Goal: Task Accomplishment & Management: Manage account settings

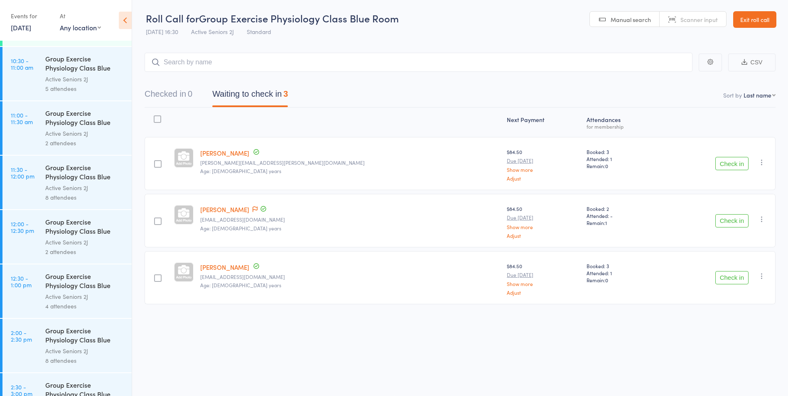
scroll to position [452, 0]
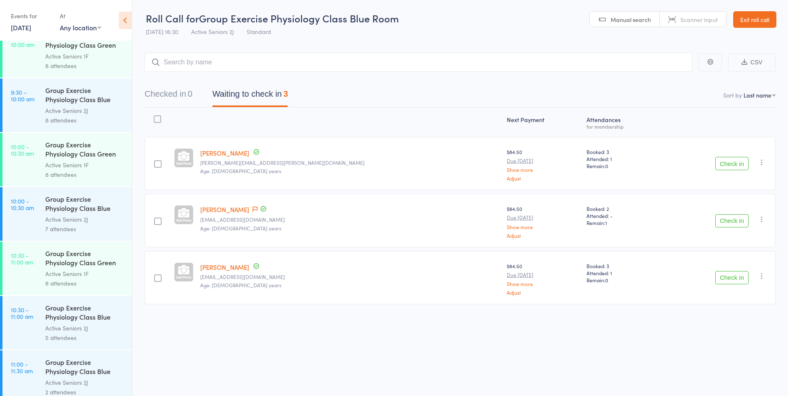
click at [22, 28] on link "11 Sep, 2025" at bounding box center [21, 27] width 20 height 9
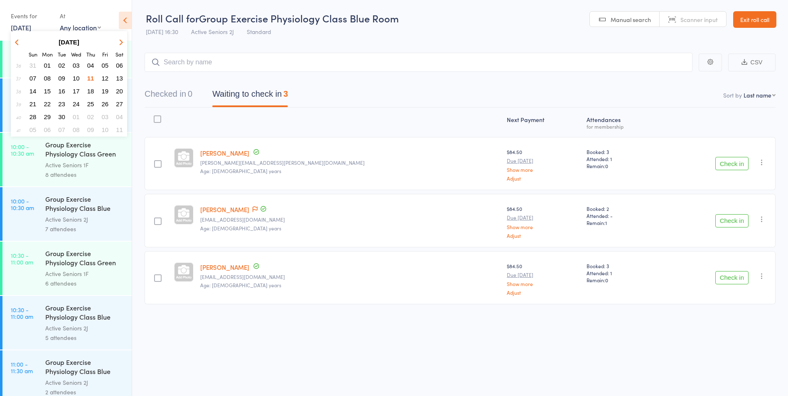
click at [74, 105] on span "24" at bounding box center [76, 104] width 7 height 7
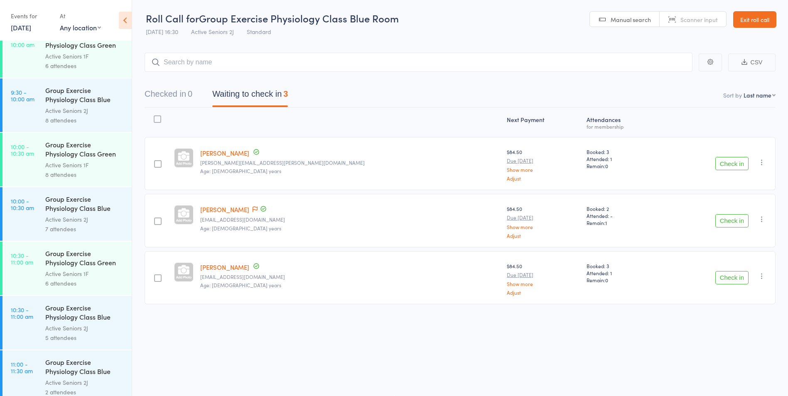
scroll to position [0, 0]
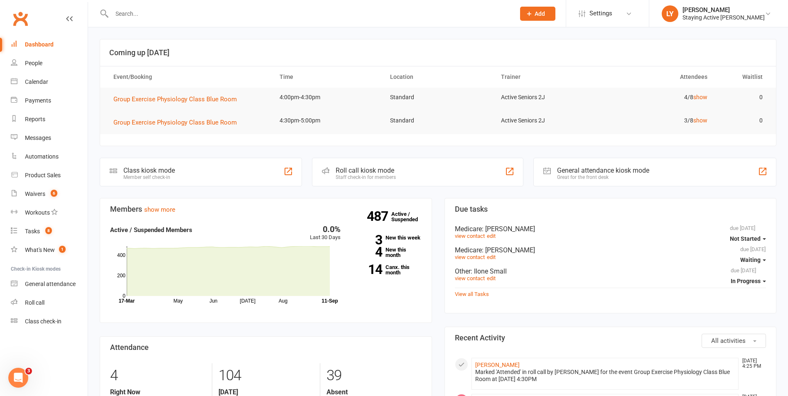
click at [362, 171] on div "Roll call kiosk mode" at bounding box center [366, 171] width 60 height 8
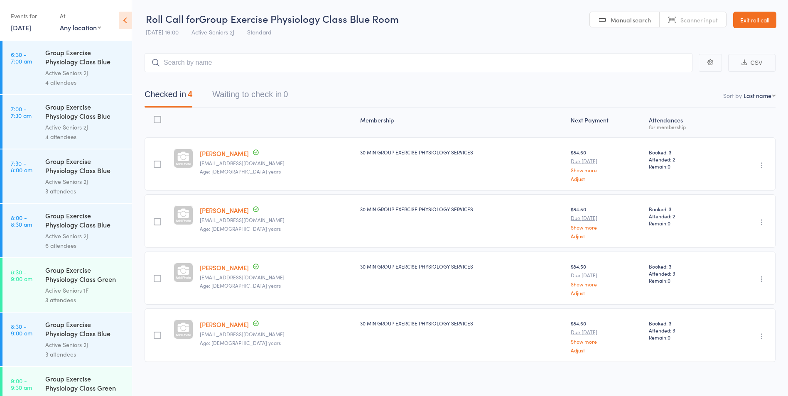
click at [32, 37] on div "Events for 11 Sep, 2025 11 Sep, 2025 September 2025 Sun Mon Tue Wed Thu Fri Sat…" at bounding box center [66, 21] width 132 height 42
click at [33, 22] on div "Events for" at bounding box center [31, 16] width 41 height 14
click at [23, 32] on div "Events for 11 Sep, 2025 11 Sep, 2025 September 2025 Sun Mon Tue Wed Thu Fri Sat…" at bounding box center [31, 21] width 41 height 25
click at [25, 27] on link "11 Sep, 2025" at bounding box center [21, 27] width 20 height 9
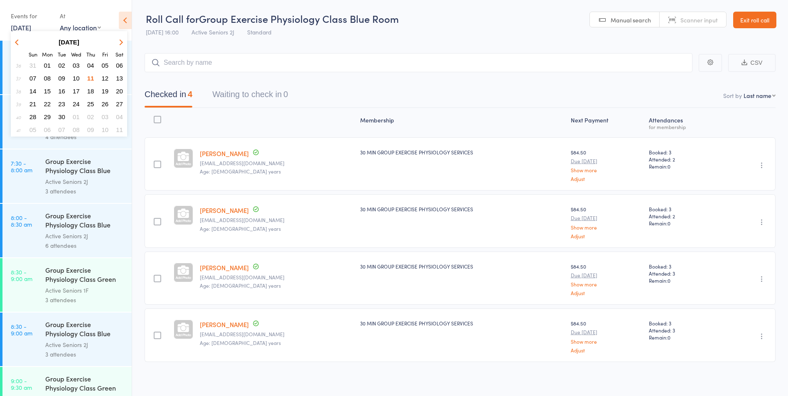
click at [87, 103] on span "25" at bounding box center [90, 104] width 7 height 7
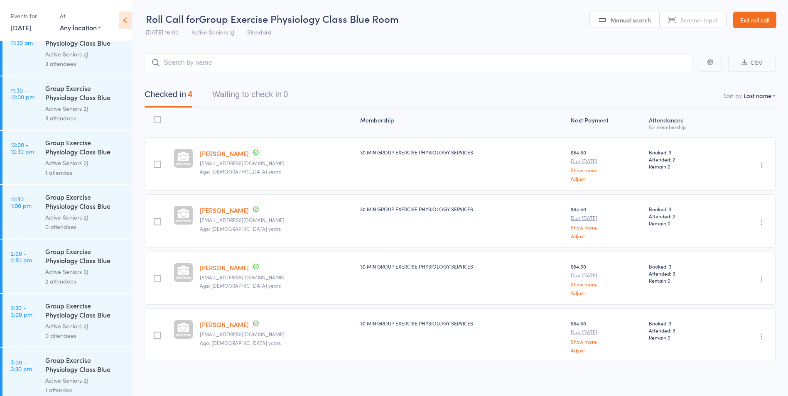
scroll to position [706, 0]
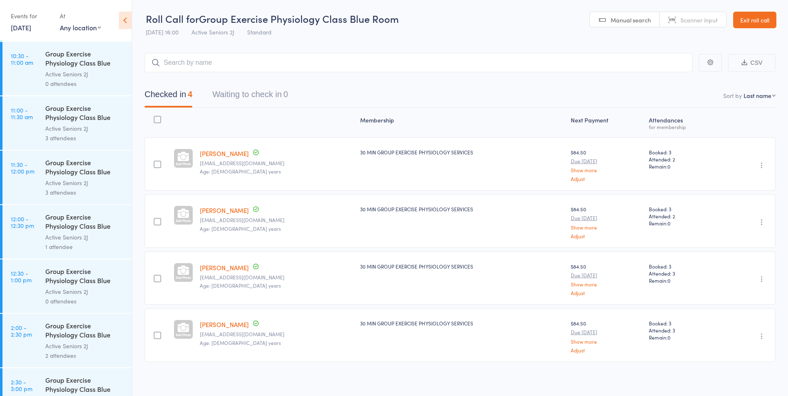
click at [27, 25] on link "25 Sep, 2025" at bounding box center [21, 27] width 20 height 9
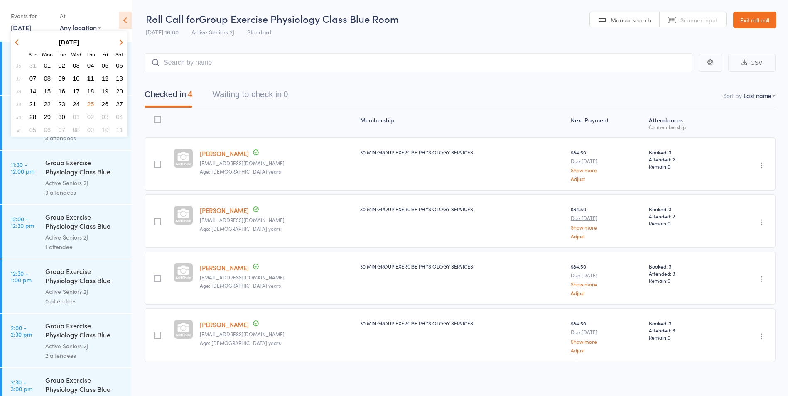
click at [80, 105] on button "24" at bounding box center [76, 103] width 13 height 11
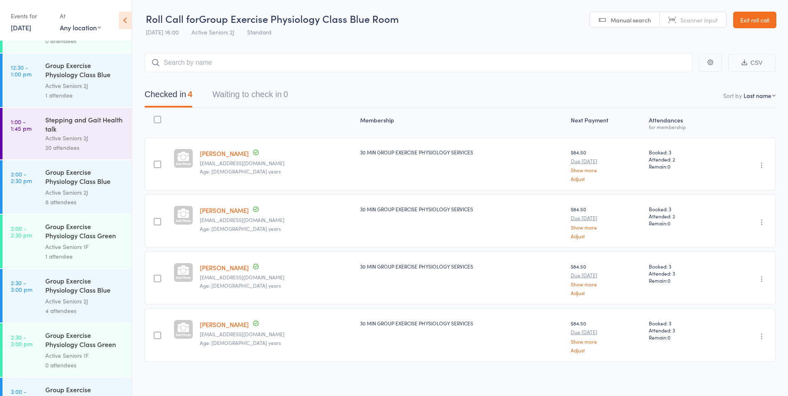
scroll to position [1288, 0]
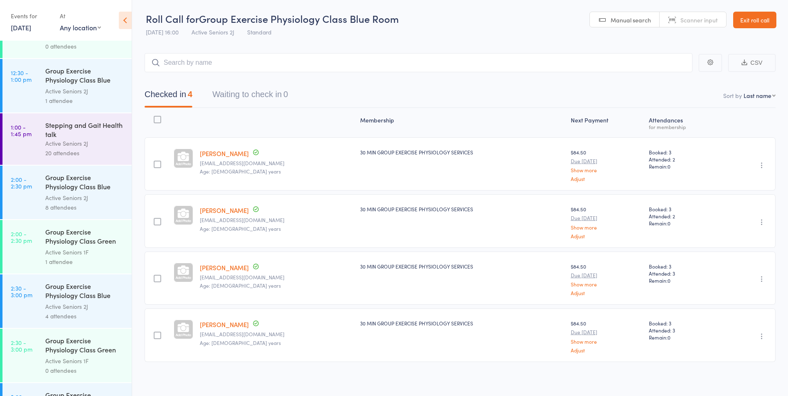
click at [91, 136] on div "Stepping and Gait Health talk" at bounding box center [84, 130] width 79 height 18
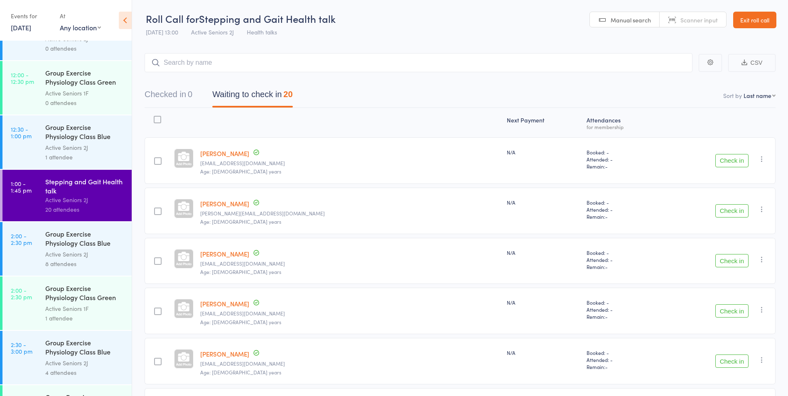
scroll to position [1228, 0]
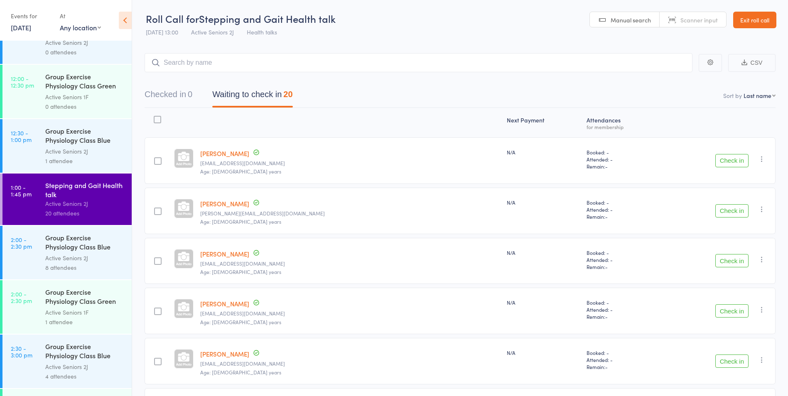
click at [31, 27] on link "24 Sep, 2025" at bounding box center [21, 27] width 20 height 9
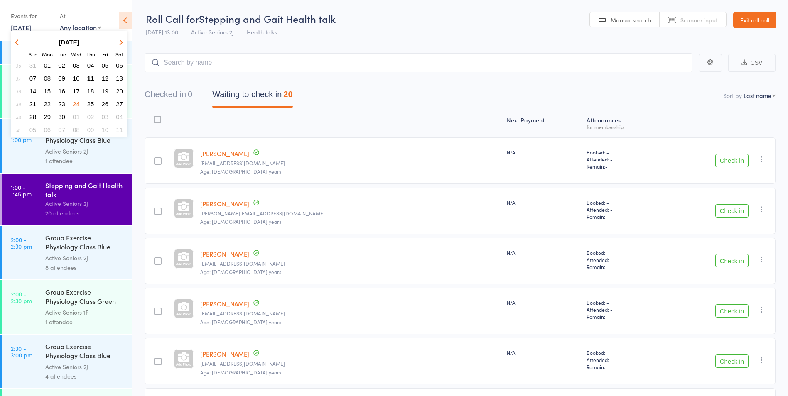
click at [91, 78] on span "11" at bounding box center [90, 78] width 7 height 7
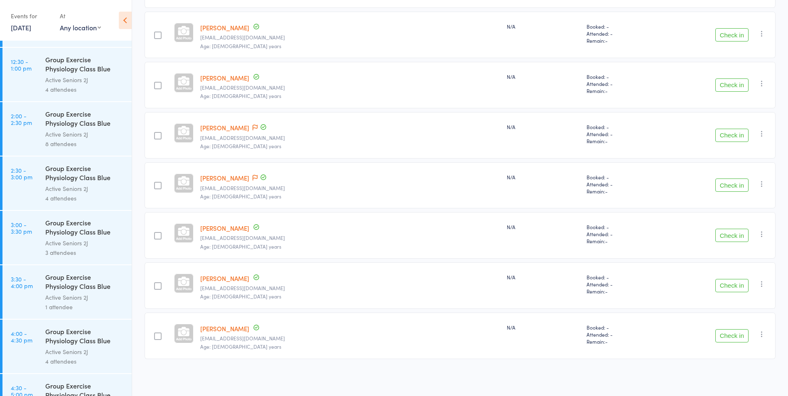
scroll to position [951, 0]
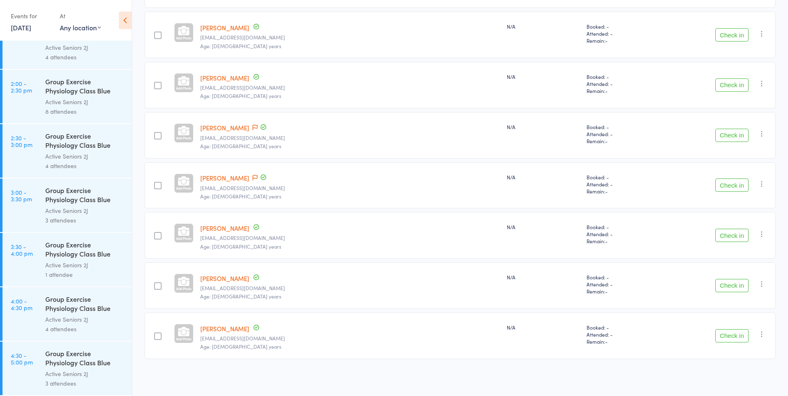
click at [84, 360] on div "Group Exercise Physiology Class Blue Room" at bounding box center [84, 359] width 79 height 20
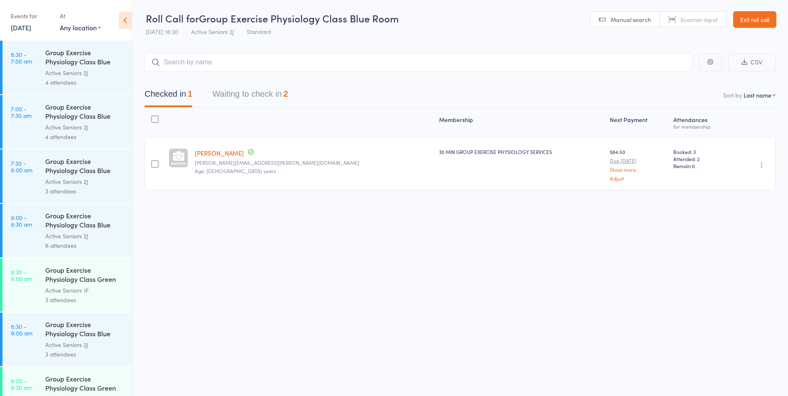
click at [279, 102] on button "Waiting to check in 2" at bounding box center [250, 96] width 76 height 22
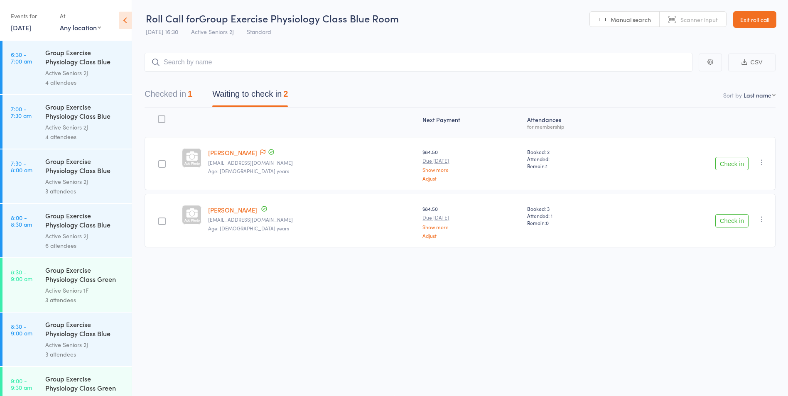
click at [732, 221] on button "Check in" at bounding box center [732, 220] width 33 height 13
click at [258, 153] on div at bounding box center [266, 152] width 17 height 9
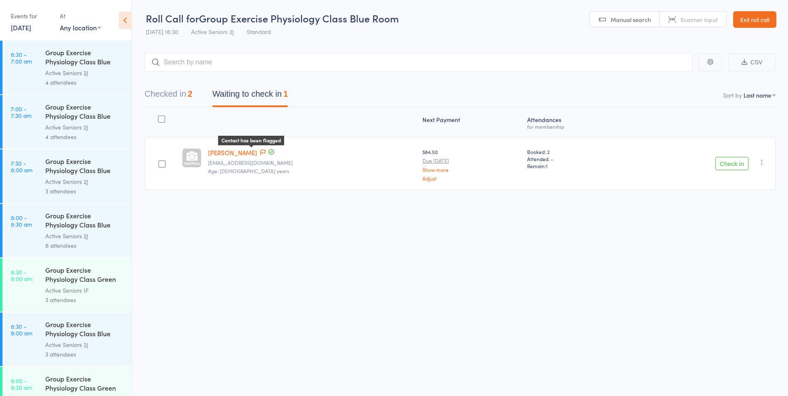
click at [261, 153] on icon at bounding box center [263, 153] width 5 height 6
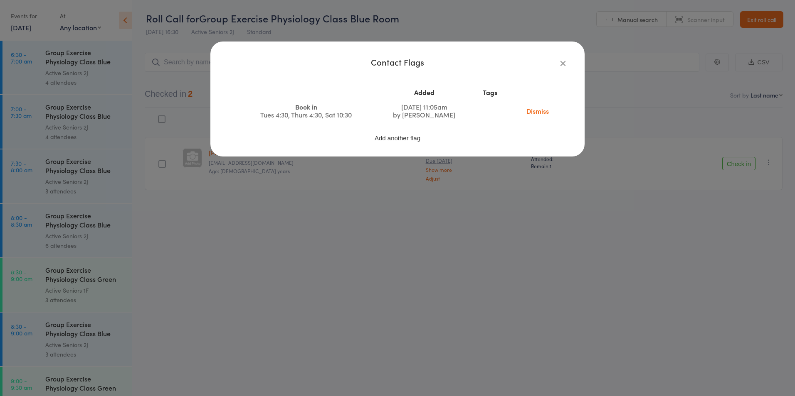
click at [563, 68] on button "button" at bounding box center [563, 63] width 10 height 10
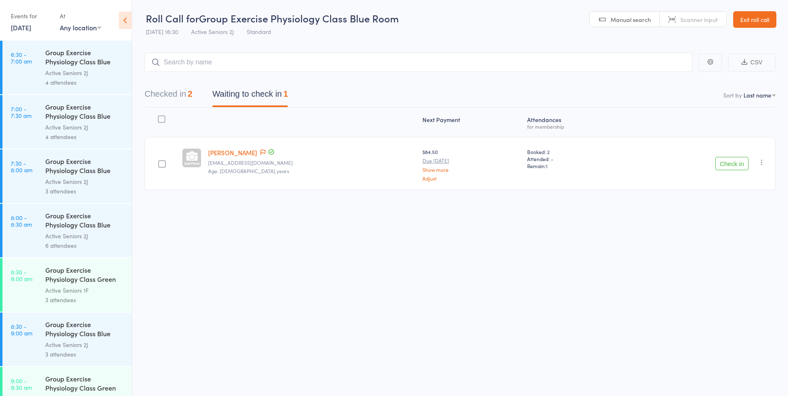
click at [725, 160] on button "Check in" at bounding box center [732, 163] width 33 height 13
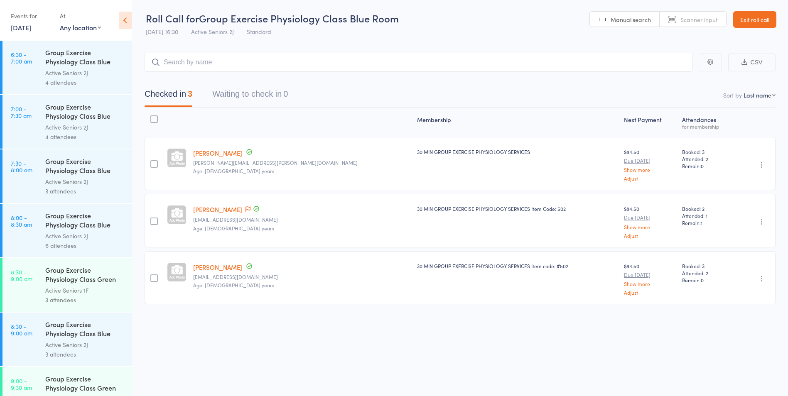
click at [755, 18] on link "Exit roll call" at bounding box center [754, 19] width 43 height 17
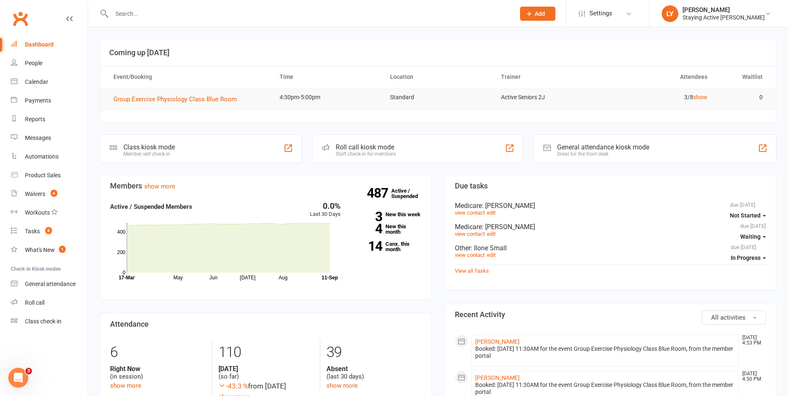
click at [237, 11] on input "text" at bounding box center [309, 14] width 400 height 12
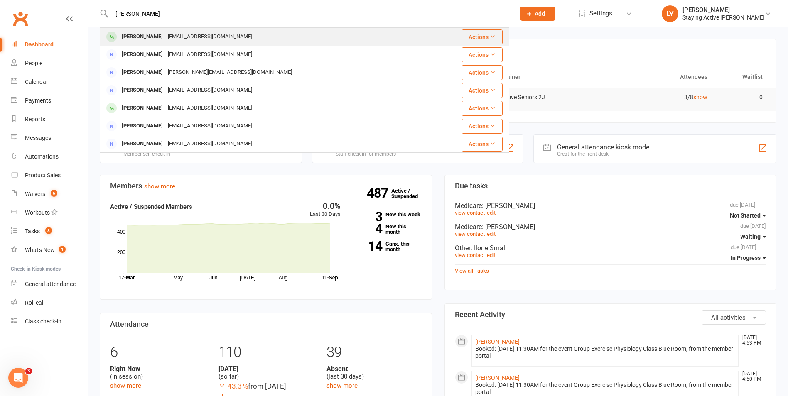
type input "[PERSON_NAME]"
click at [241, 31] on div "[PERSON_NAME] [EMAIL_ADDRESS][DOMAIN_NAME]" at bounding box center [275, 36] width 348 height 17
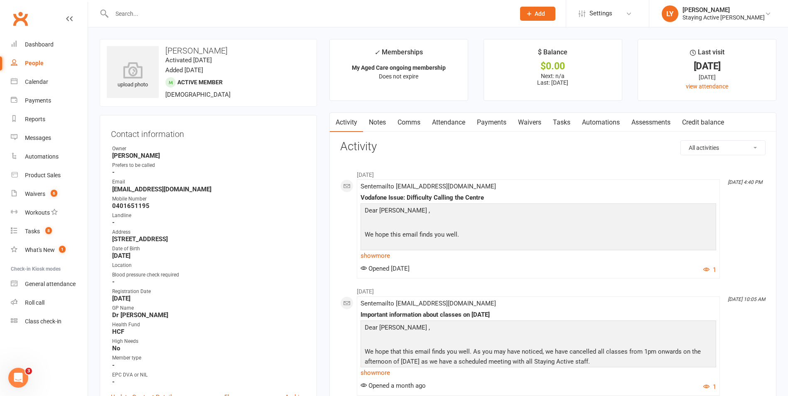
click at [491, 123] on link "Payments" at bounding box center [491, 122] width 41 height 19
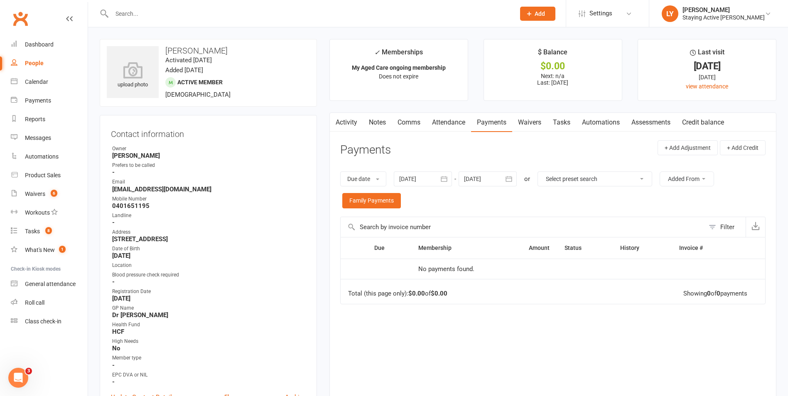
click at [470, 127] on link "Attendance" at bounding box center [448, 122] width 45 height 19
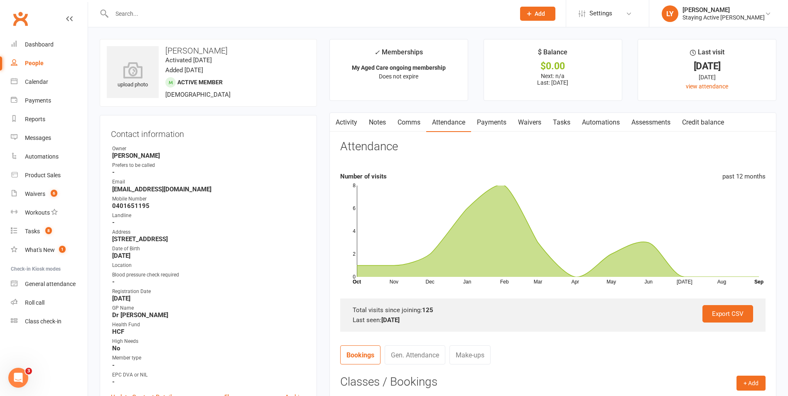
click at [404, 123] on link "Comms" at bounding box center [409, 122] width 34 height 19
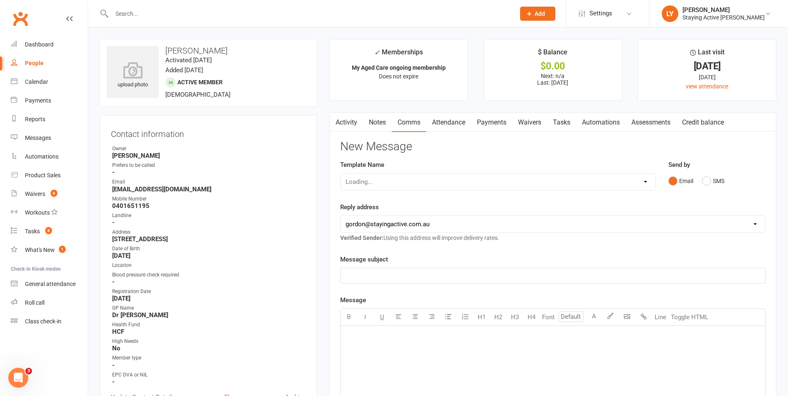
click at [379, 120] on link "Notes" at bounding box center [377, 122] width 29 height 19
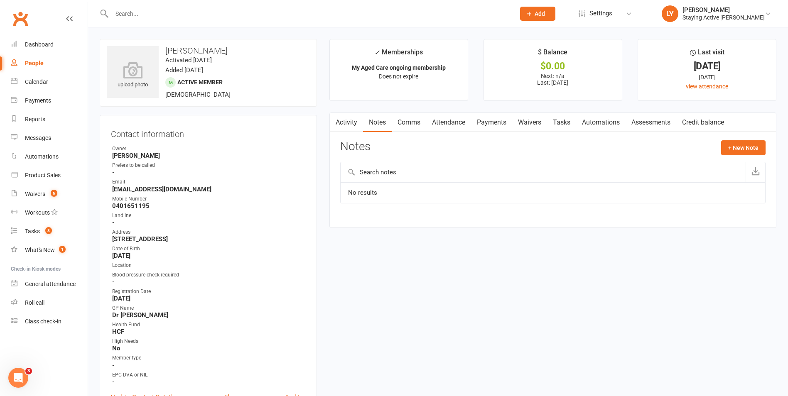
click at [353, 122] on link "Activity" at bounding box center [346, 122] width 33 height 19
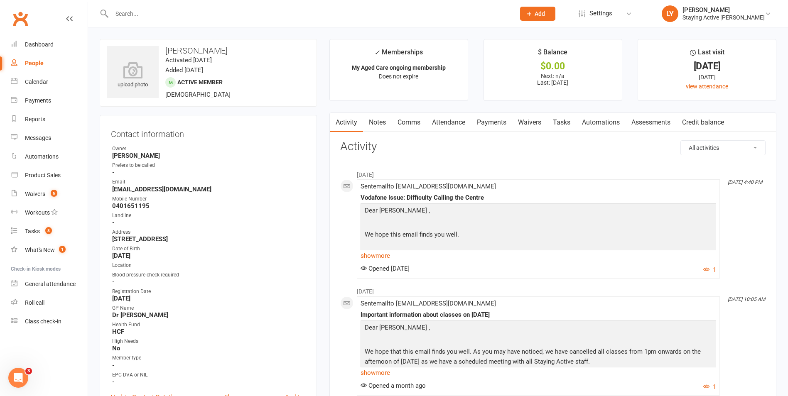
click at [378, 123] on link "Notes" at bounding box center [377, 122] width 29 height 19
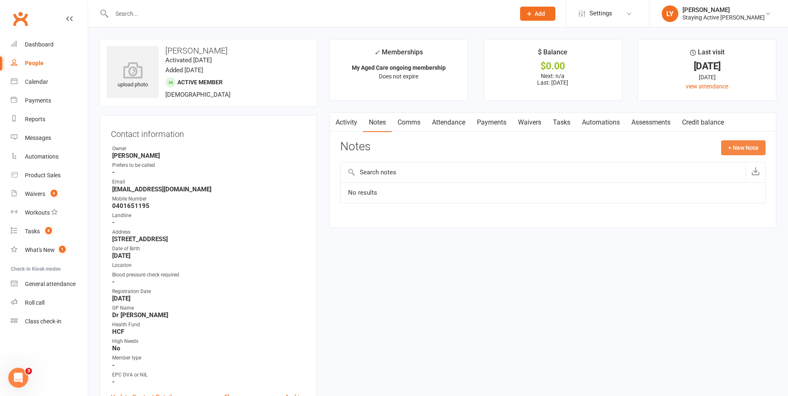
click at [748, 149] on button "+ New Note" at bounding box center [743, 147] width 44 height 15
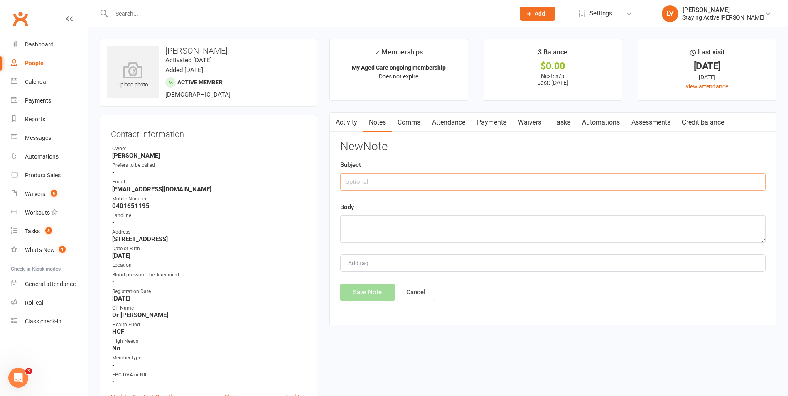
click at [382, 180] on input "text" at bounding box center [553, 181] width 426 height 17
type input "Planning to return in a month"
type textarea "Need a break"
click at [454, 182] on input "Planning to return in a month" at bounding box center [553, 181] width 426 height 17
type input "Planning to return in a month - LY"
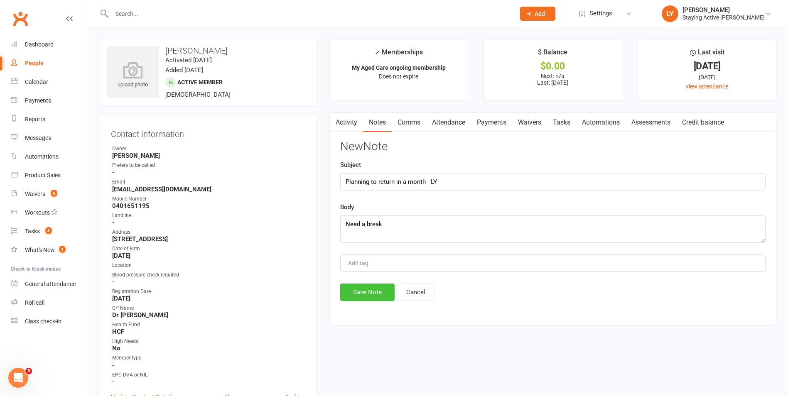
click at [377, 287] on button "Save Note" at bounding box center [367, 292] width 54 height 17
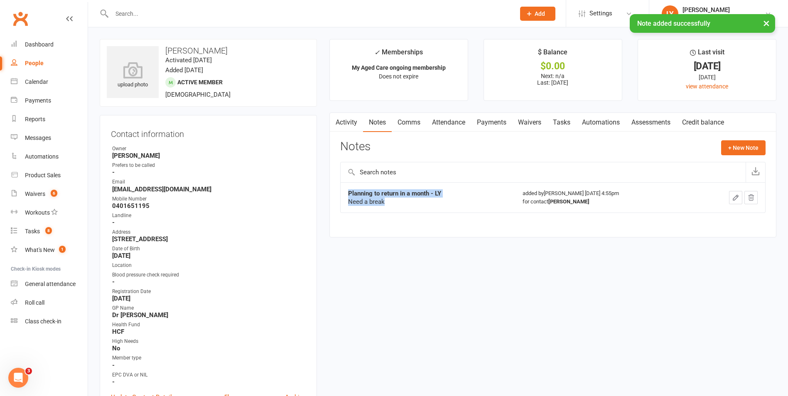
drag, startPoint x: 392, startPoint y: 204, endPoint x: 343, endPoint y: 193, distance: 50.1
click at [343, 193] on td "Planning to return in a month - LY Need a break" at bounding box center [428, 197] width 175 height 30
copy div "Planning to return in a month - LY Need a break"
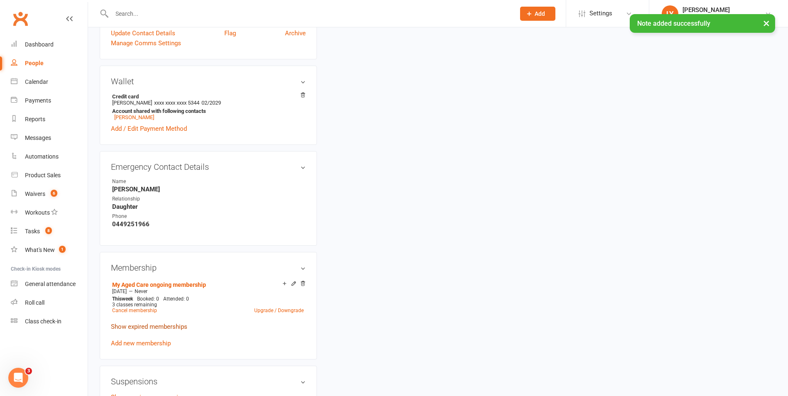
scroll to position [416, 0]
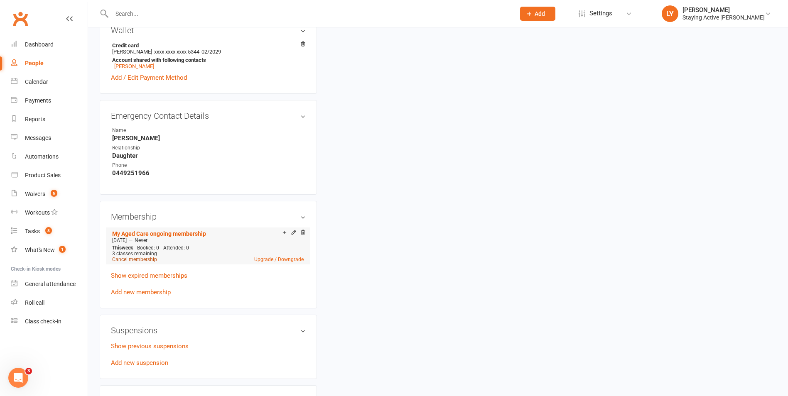
click at [151, 261] on link "Cancel membership" at bounding box center [134, 260] width 45 height 6
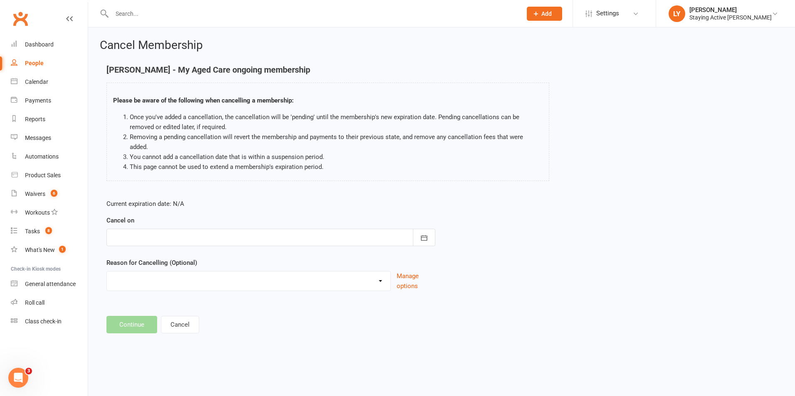
click at [185, 229] on div at bounding box center [270, 237] width 329 height 17
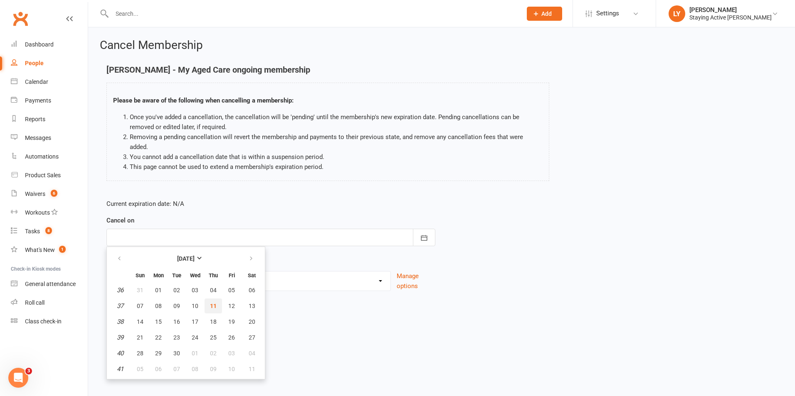
click at [219, 299] on button "11" at bounding box center [212, 306] width 17 height 15
type input "[DATE]"
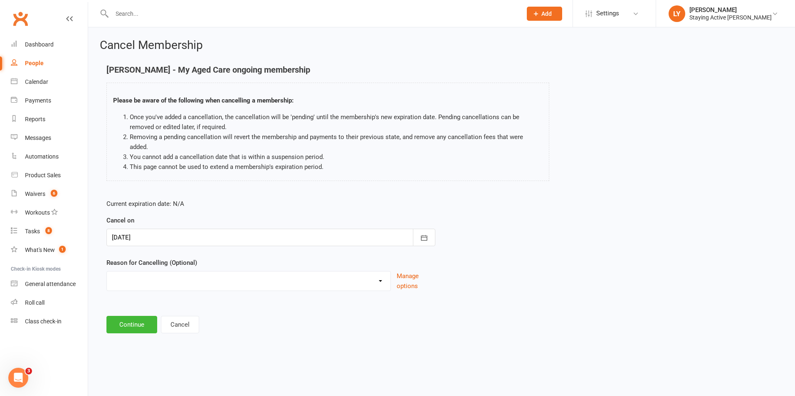
drag, startPoint x: 155, startPoint y: 269, endPoint x: 158, endPoint y: 277, distance: 8.4
click at [155, 272] on select "Holiday Injury No contact Sick Other reason" at bounding box center [248, 280] width 283 height 17
select select "4"
click at [107, 272] on select "Holiday Injury No contact Sick Other reason" at bounding box center [248, 280] width 283 height 17
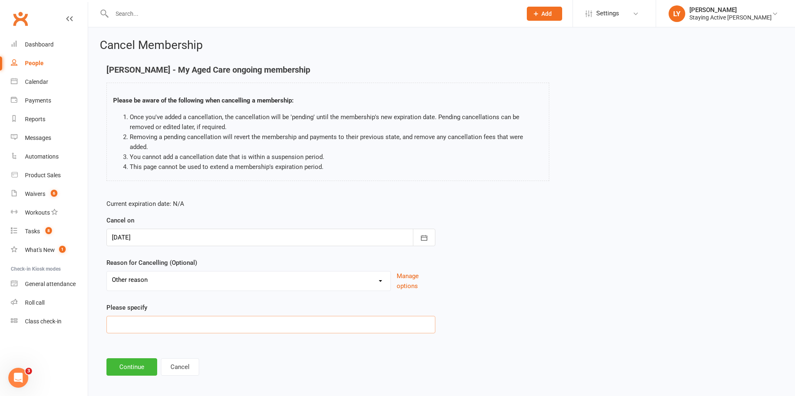
click at [146, 317] on input at bounding box center [270, 324] width 329 height 17
paste input "Planning to return in a month - LY Need a break"
click at [203, 316] on input "Planning to return in a month - LY Need a break" at bounding box center [270, 324] width 329 height 17
type input "Planning to return in a month. Need a break"
click at [148, 359] on button "Continue" at bounding box center [131, 367] width 51 height 17
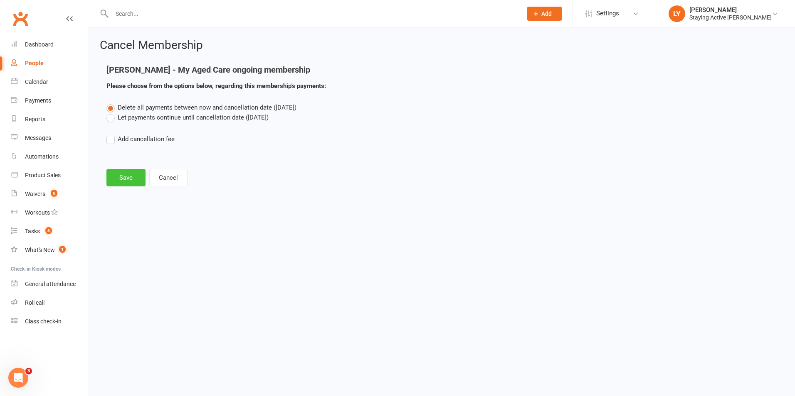
click at [125, 178] on button "Save" at bounding box center [125, 177] width 39 height 17
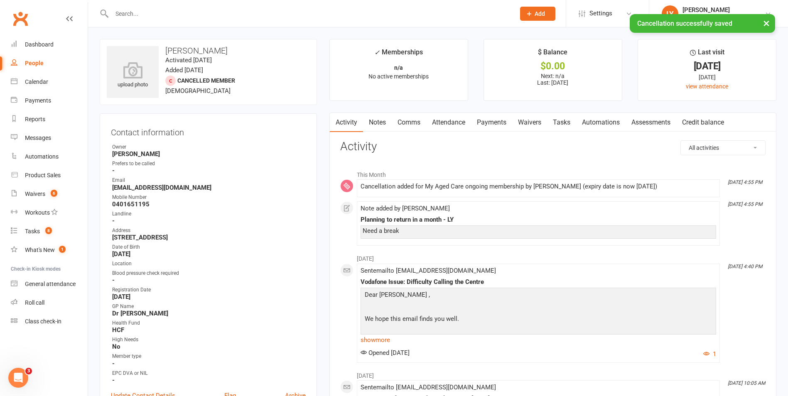
scroll to position [249, 0]
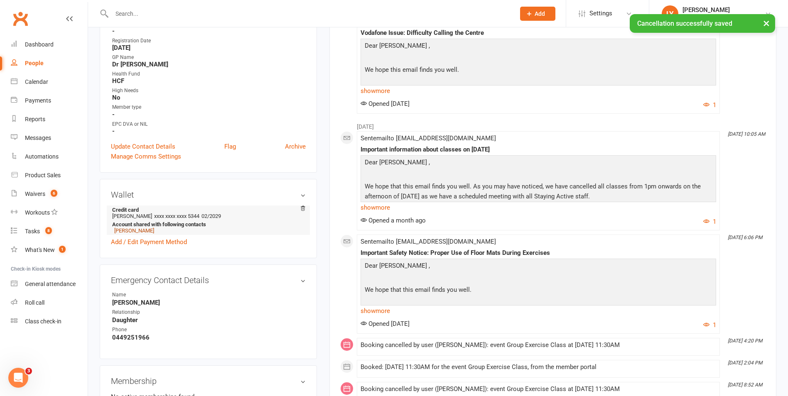
click at [143, 231] on link "[PERSON_NAME]" at bounding box center [134, 231] width 40 height 6
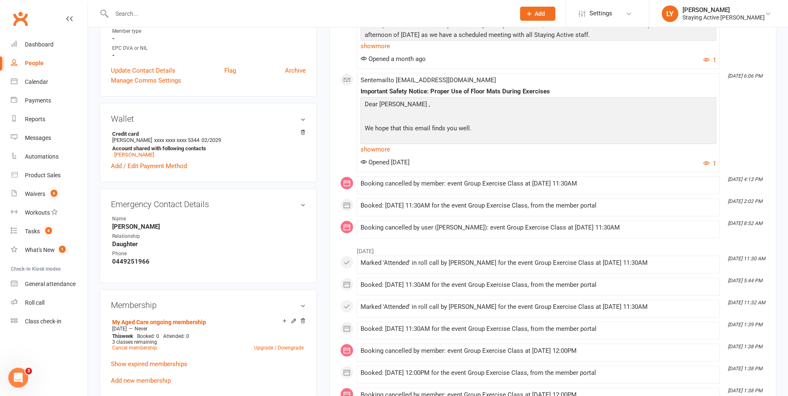
scroll to position [374, 0]
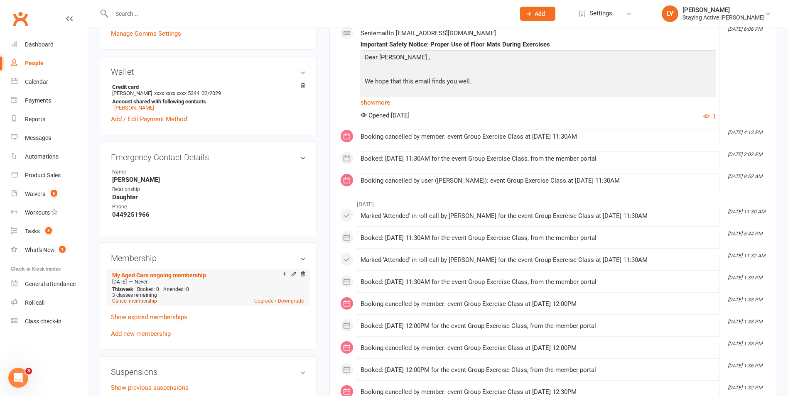
click at [140, 300] on link "Cancel membership" at bounding box center [134, 301] width 45 height 6
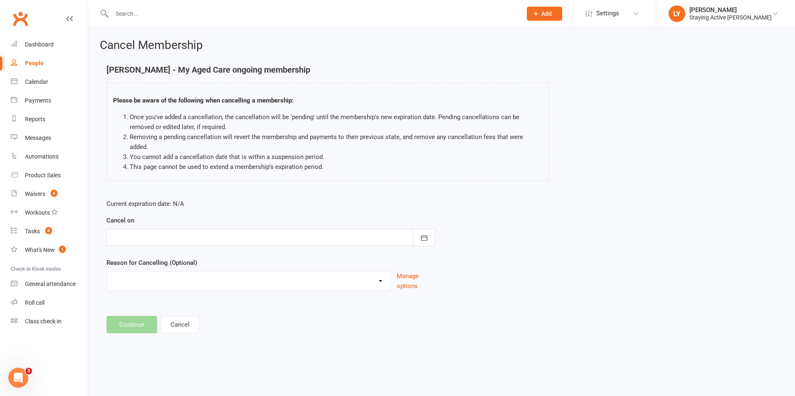
click at [141, 229] on div at bounding box center [270, 237] width 329 height 17
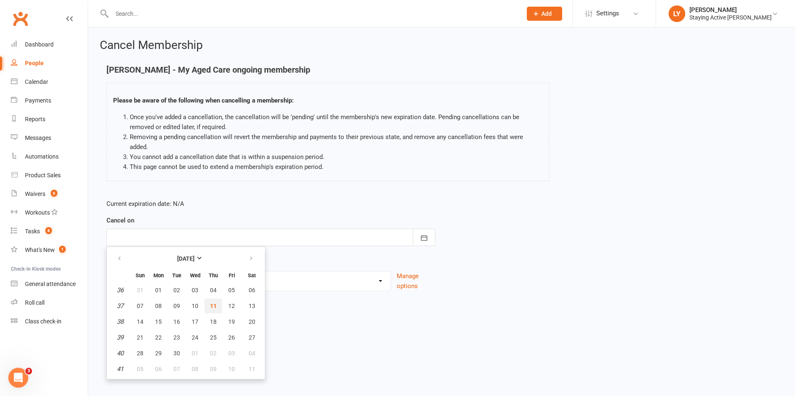
click at [214, 303] on span "11" at bounding box center [213, 306] width 7 height 7
type input "[DATE]"
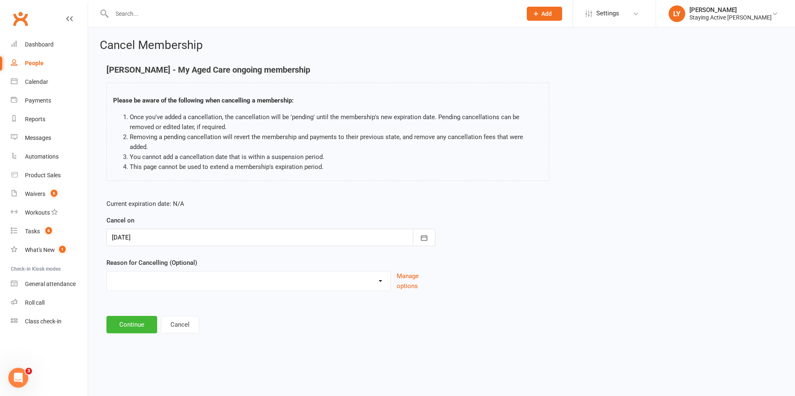
click at [158, 274] on select "Holiday Injury No contact Sick Other reason" at bounding box center [248, 280] width 283 height 17
select select "4"
click at [107, 272] on select "Holiday Injury No contact Sick Other reason" at bounding box center [248, 280] width 283 height 17
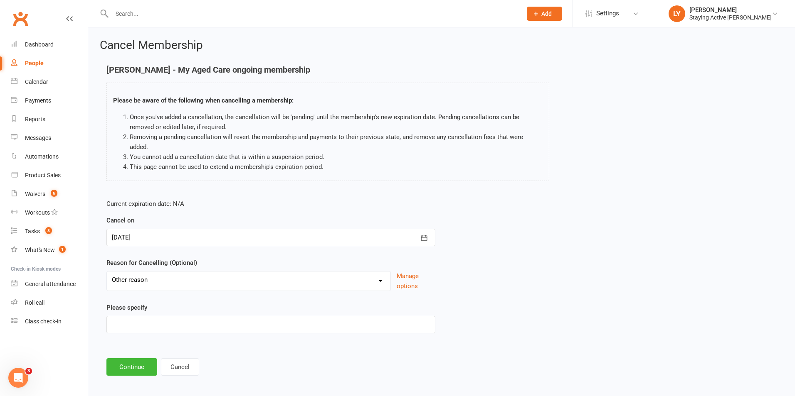
click at [139, 306] on div "Please specify" at bounding box center [270, 318] width 329 height 31
click at [138, 306] on div "Please specify" at bounding box center [270, 318] width 329 height 31
drag, startPoint x: 138, startPoint y: 306, endPoint x: 155, endPoint y: 319, distance: 21.3
click at [155, 319] on input at bounding box center [270, 324] width 329 height 17
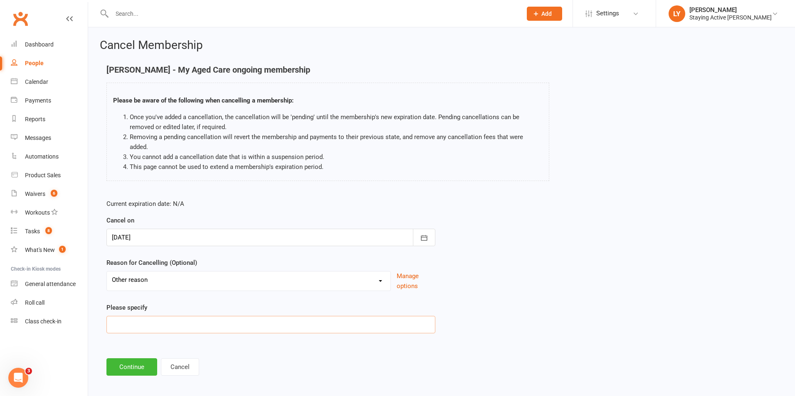
paste input "Planning to return in a month - LY Need a break"
click at [205, 316] on input "Planning to return in a month - LY Need a break" at bounding box center [270, 324] width 329 height 17
type input "Planning to return in a month. Need a break"
click at [140, 359] on button "Continue" at bounding box center [131, 367] width 51 height 17
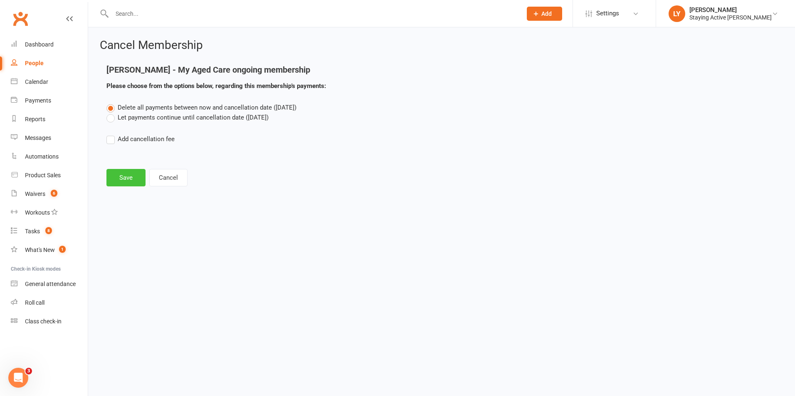
click at [122, 182] on button "Save" at bounding box center [125, 177] width 39 height 17
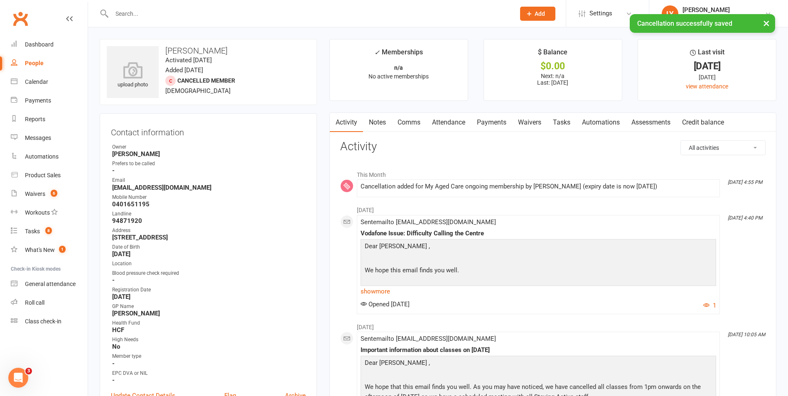
click at [386, 124] on link "Notes" at bounding box center [377, 122] width 29 height 19
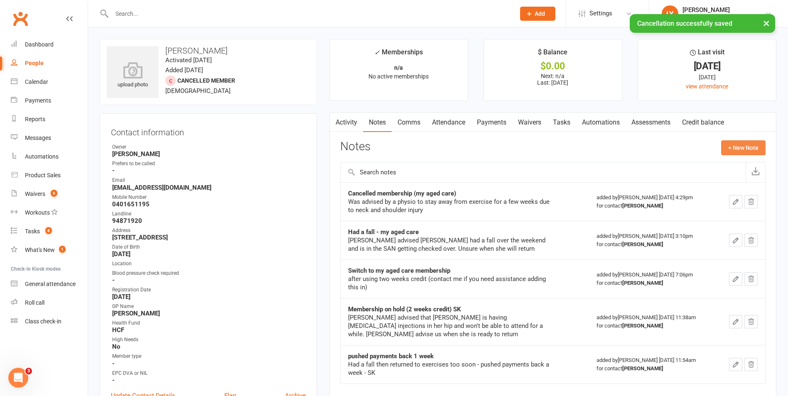
click at [743, 149] on button "+ New Note" at bounding box center [743, 147] width 44 height 15
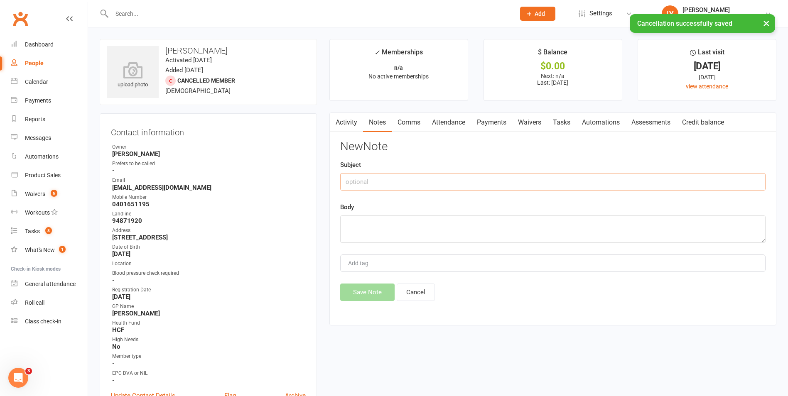
click at [399, 184] on input "text" at bounding box center [553, 181] width 426 height 17
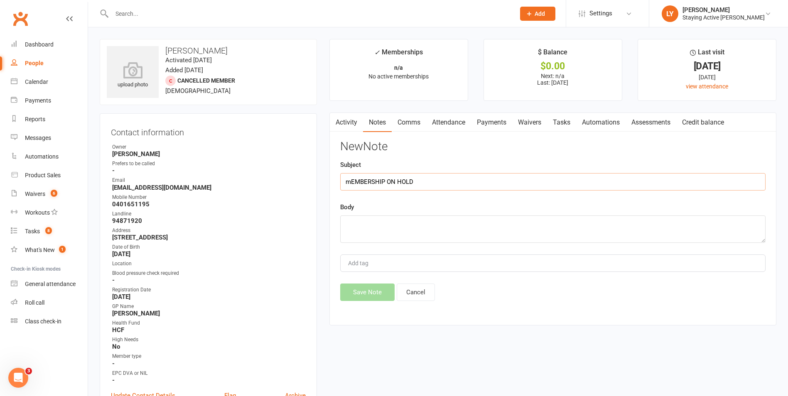
drag, startPoint x: 424, startPoint y: 181, endPoint x: 328, endPoint y: 182, distance: 95.6
click at [328, 182] on main "✓ Memberships n/a No active memberships $ Balance $0.00 Next: n/a Last: [DATE] …" at bounding box center [553, 186] width 460 height 295
type input "Membership on hold | LY"
paste textarea "Planning to return in a month - LY Need a break"
drag, startPoint x: 458, startPoint y: 221, endPoint x: 427, endPoint y: 223, distance: 31.2
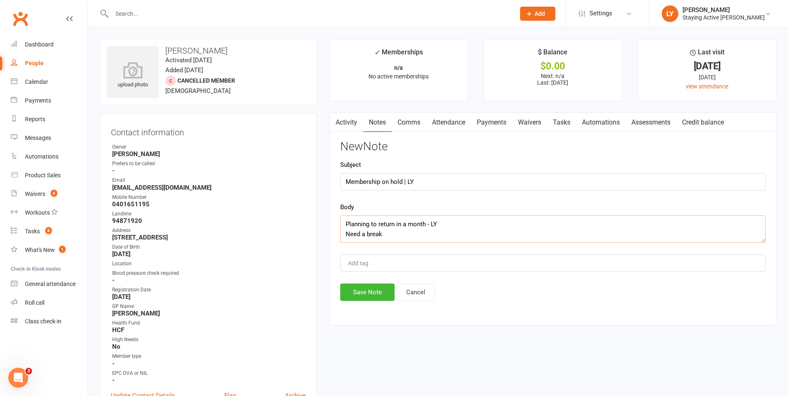
click at [427, 223] on textarea "Planning to return in a month - LY Need a break" at bounding box center [553, 229] width 426 height 27
type textarea "Planning to return in a month. Need a break"
click at [378, 296] on button "Save Note" at bounding box center [367, 292] width 54 height 17
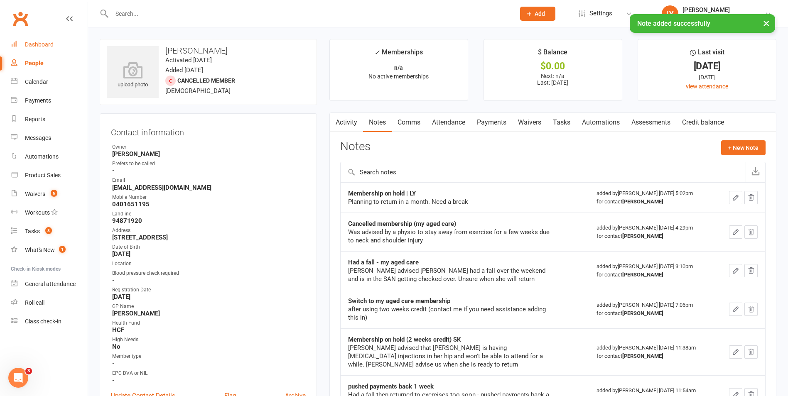
click at [38, 42] on div "Dashboard" at bounding box center [39, 44] width 29 height 7
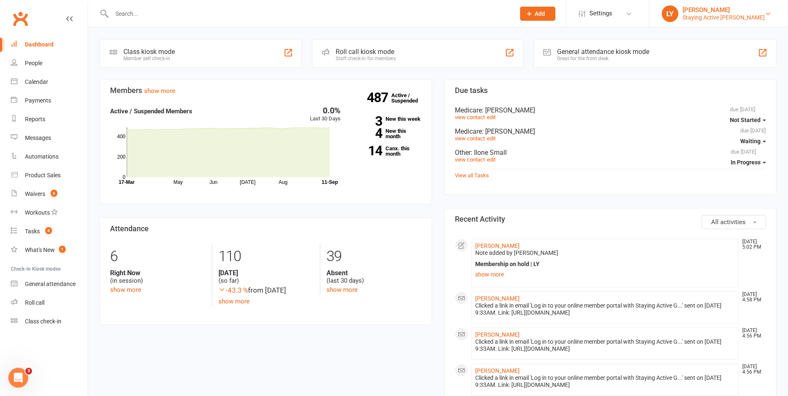
click at [721, 10] on div "[PERSON_NAME]" at bounding box center [724, 9] width 82 height 7
click at [281, 12] on input "text" at bounding box center [309, 14] width 400 height 12
type input "[PERSON_NAME]"
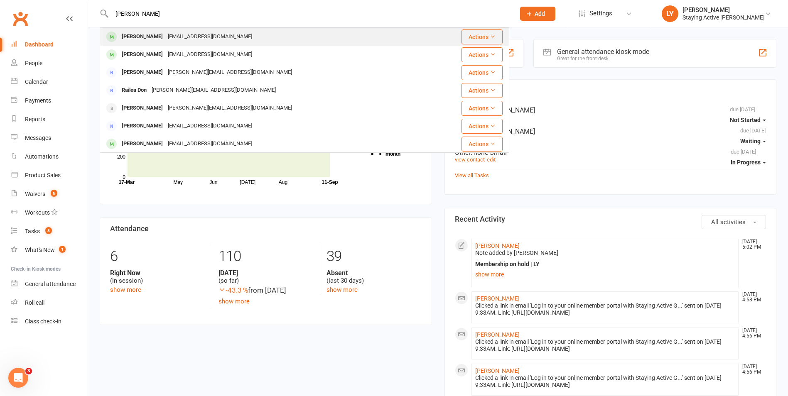
click at [165, 34] on div "[EMAIL_ADDRESS][DOMAIN_NAME]" at bounding box center [209, 37] width 89 height 12
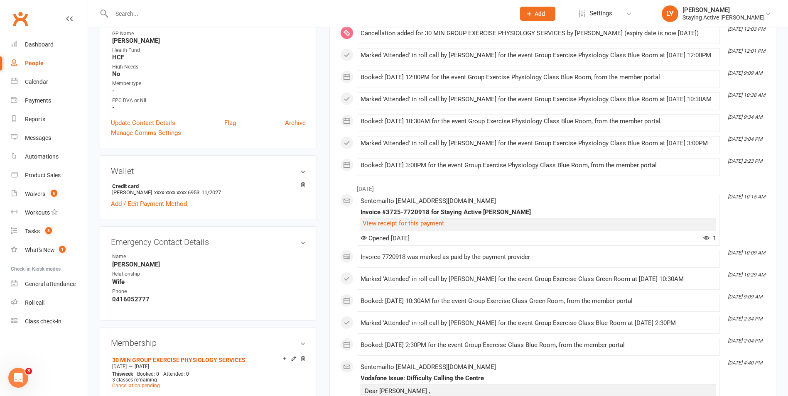
scroll to position [416, 0]
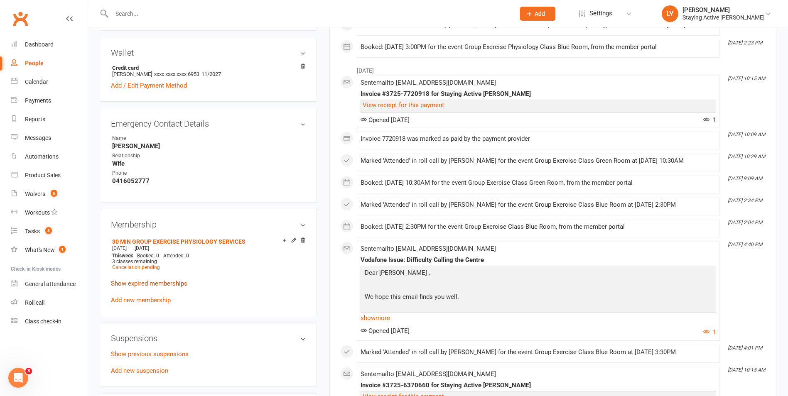
click at [155, 285] on link "Show expired memberships" at bounding box center [149, 283] width 76 height 7
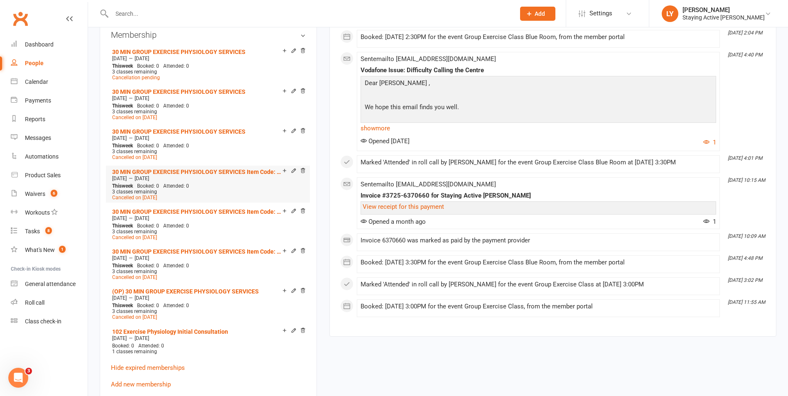
scroll to position [623, 0]
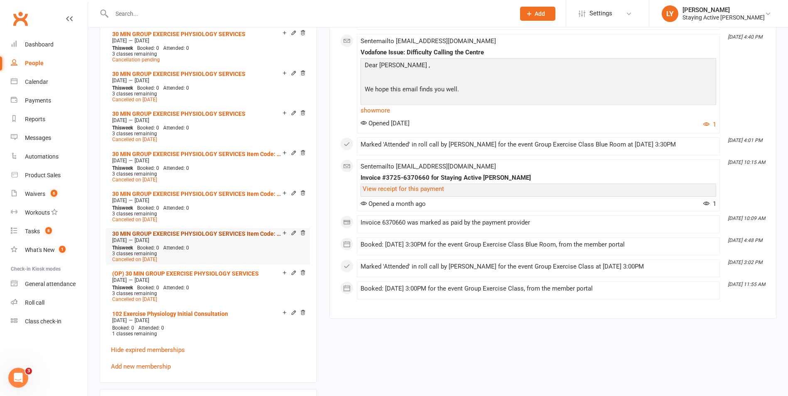
click at [180, 231] on link "30 MIN GROUP EXERCISE PHYSIOLOGY SERVICES Item Code: #502" at bounding box center [197, 234] width 170 height 7
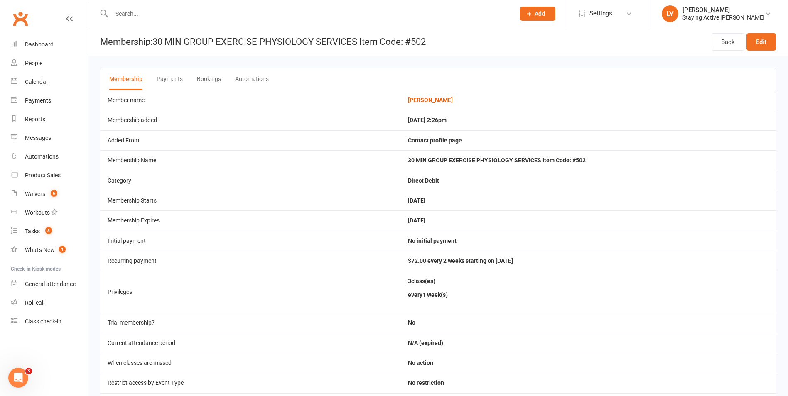
click at [168, 77] on button "Payments" at bounding box center [170, 80] width 26 height 22
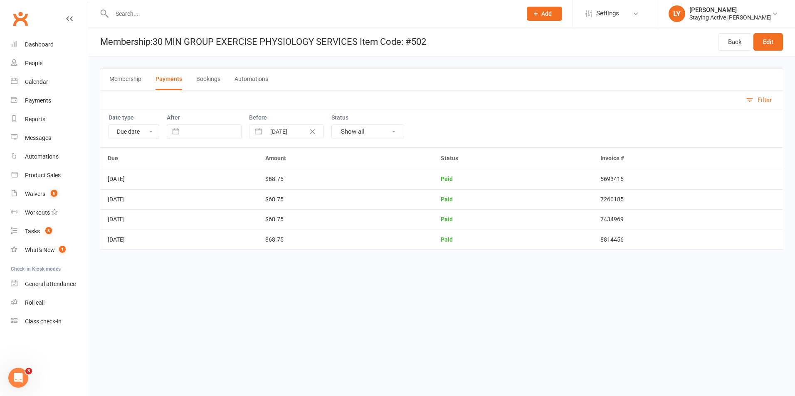
click at [201, 83] on button "Bookings" at bounding box center [208, 80] width 24 height 22
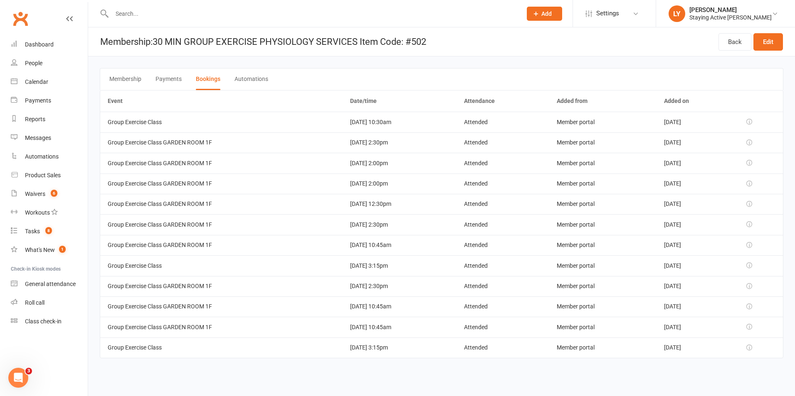
click at [173, 81] on button "Payments" at bounding box center [168, 80] width 26 height 22
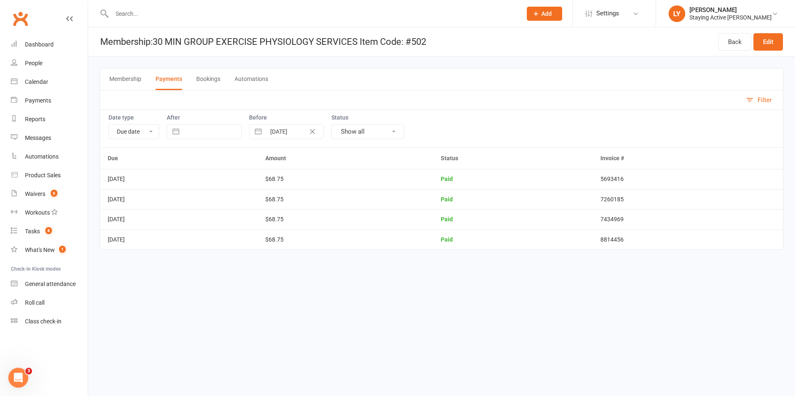
click at [207, 80] on button "Bookings" at bounding box center [208, 80] width 24 height 22
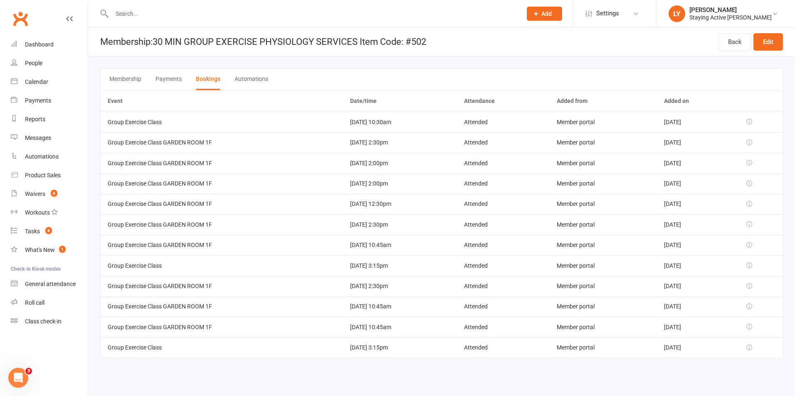
click at [239, 82] on button "Automations" at bounding box center [251, 80] width 34 height 22
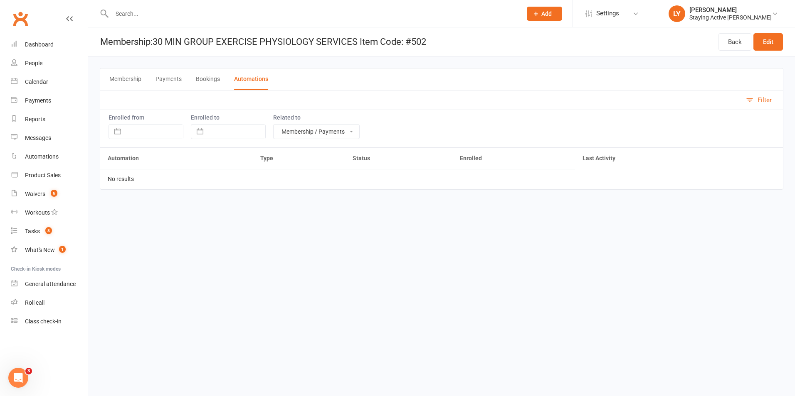
click at [121, 73] on button "Membership" at bounding box center [125, 80] width 32 height 22
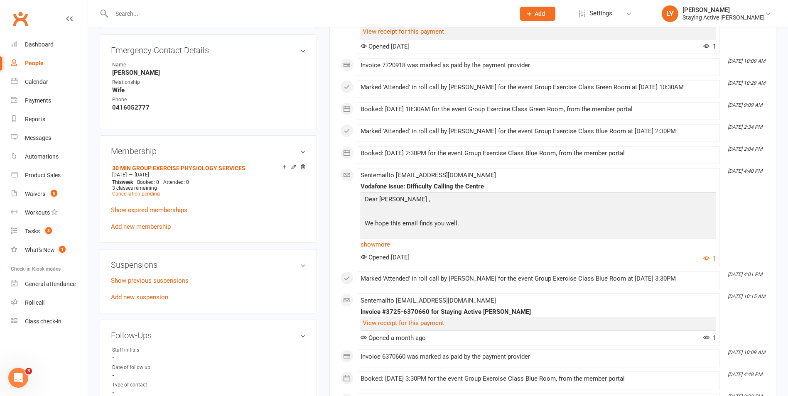
scroll to position [499, 0]
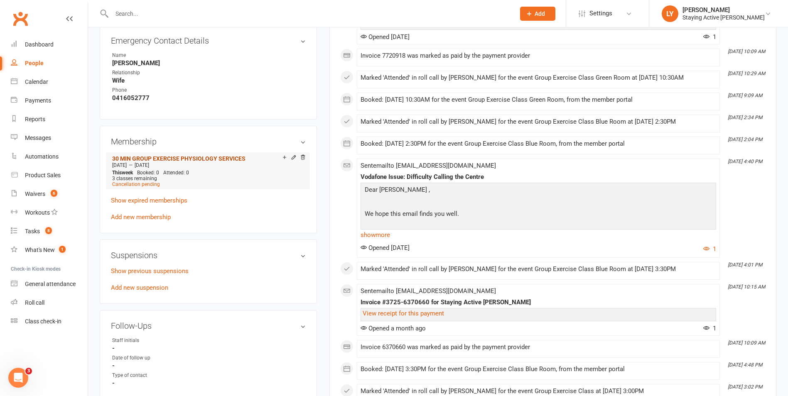
click at [165, 159] on link "30 MIN GROUP EXERCISE PHYSIOLOGY SERVICES" at bounding box center [178, 158] width 133 height 7
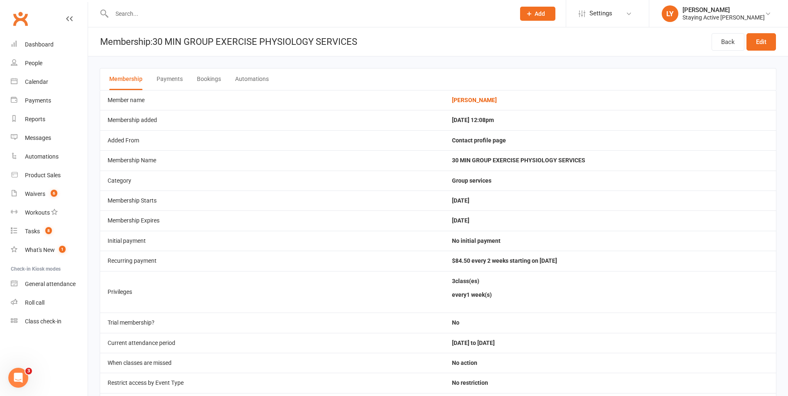
click at [213, 84] on button "Bookings" at bounding box center [209, 80] width 24 height 22
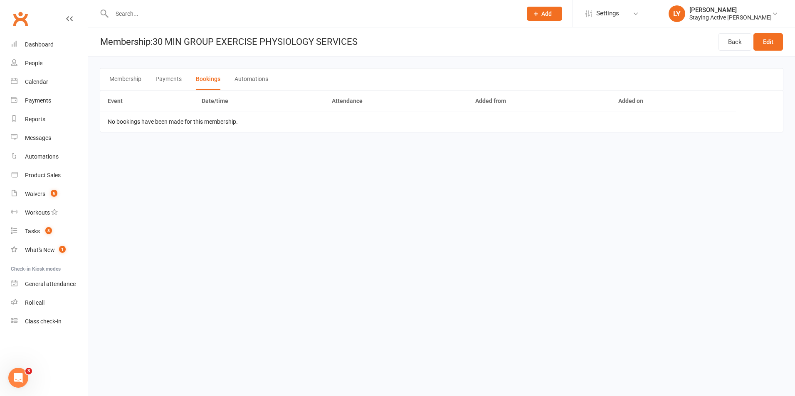
click at [165, 79] on button "Payments" at bounding box center [168, 80] width 26 height 22
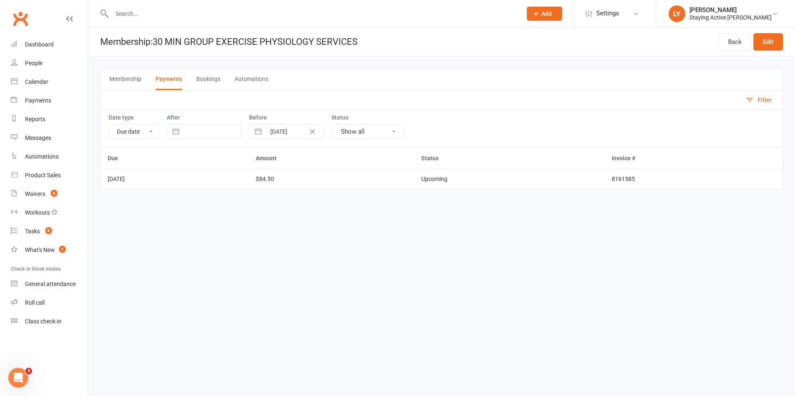
click at [136, 76] on button "Membership" at bounding box center [125, 80] width 32 height 22
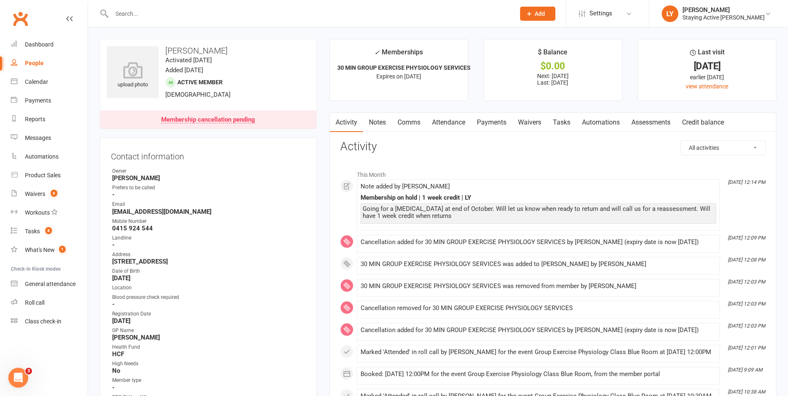
click at [509, 124] on link "Payments" at bounding box center [491, 122] width 41 height 19
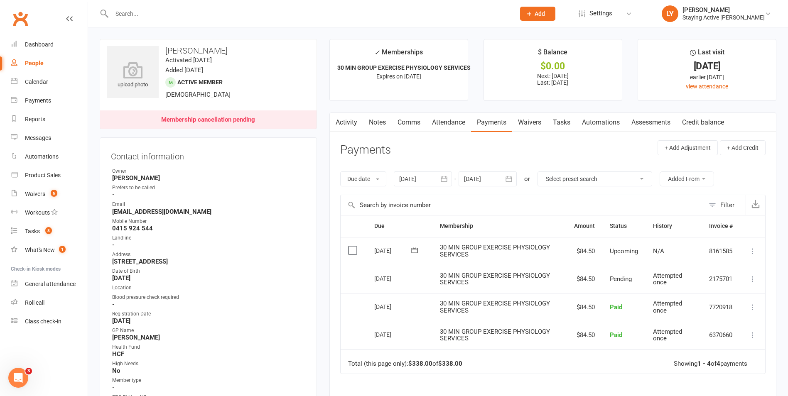
click at [421, 179] on div at bounding box center [423, 179] width 58 height 15
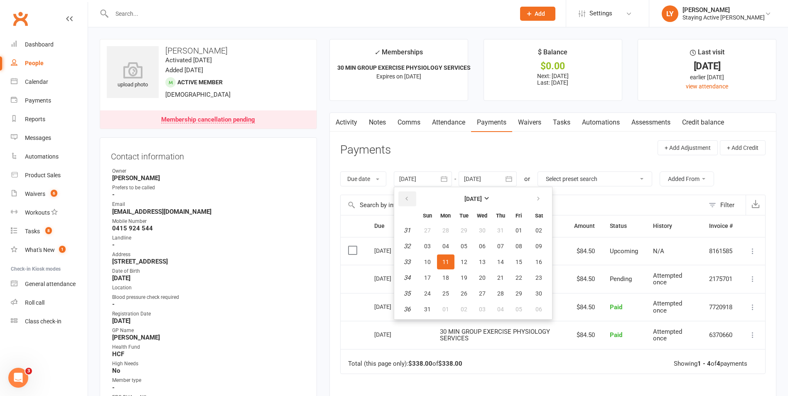
click at [409, 198] on icon "button" at bounding box center [407, 199] width 6 height 7
click at [404, 199] on button "button" at bounding box center [408, 199] width 18 height 15
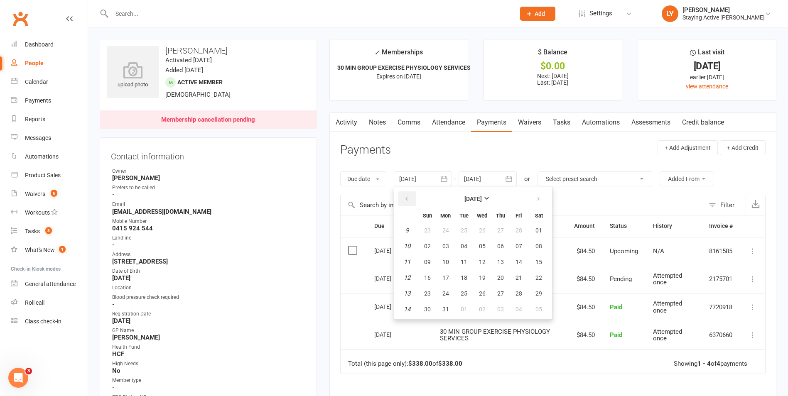
click at [405, 199] on button "button" at bounding box center [408, 199] width 18 height 15
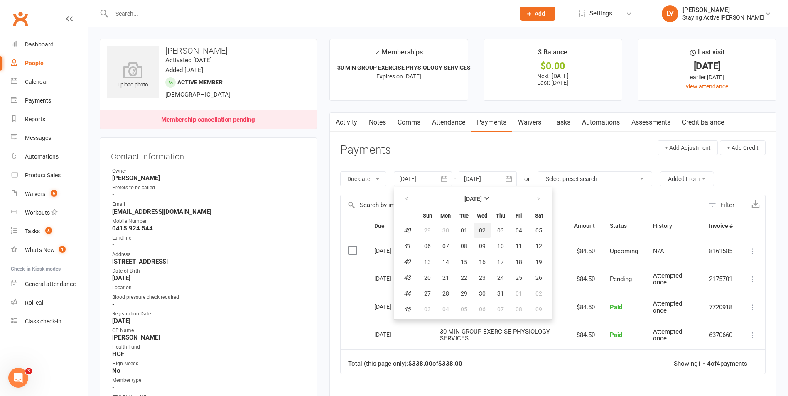
click at [481, 229] on span "02" at bounding box center [482, 230] width 7 height 7
type input "[DATE]"
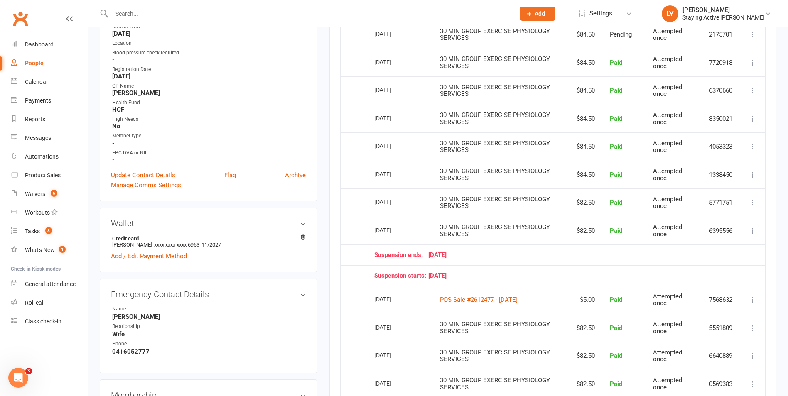
scroll to position [208, 0]
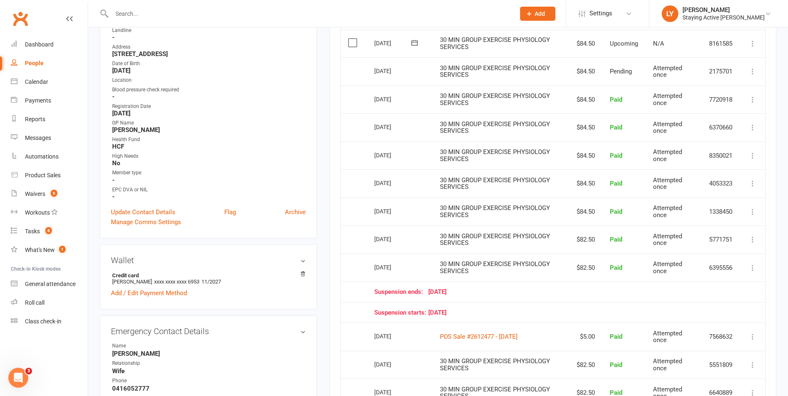
click at [751, 266] on icon at bounding box center [753, 268] width 8 height 8
click at [719, 316] on link "View invoice receipt" at bounding box center [716, 317] width 82 height 17
click at [753, 183] on icon at bounding box center [753, 184] width 8 height 8
click at [715, 233] on link "View invoice receipt" at bounding box center [716, 233] width 82 height 17
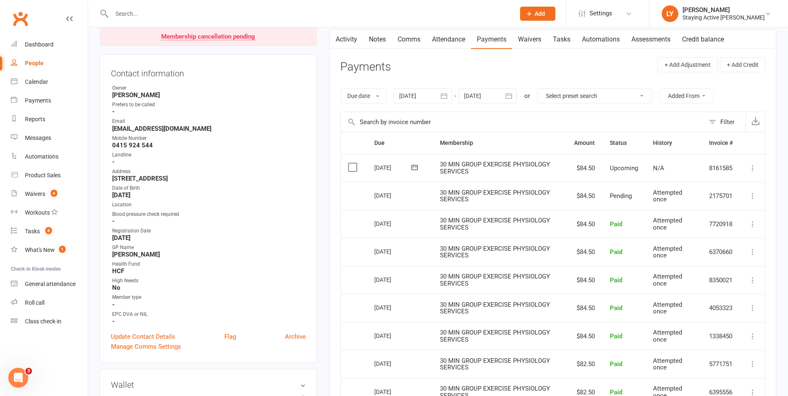
click at [753, 256] on button at bounding box center [753, 252] width 10 height 10
click at [722, 299] on link "View invoice receipt" at bounding box center [716, 301] width 82 height 17
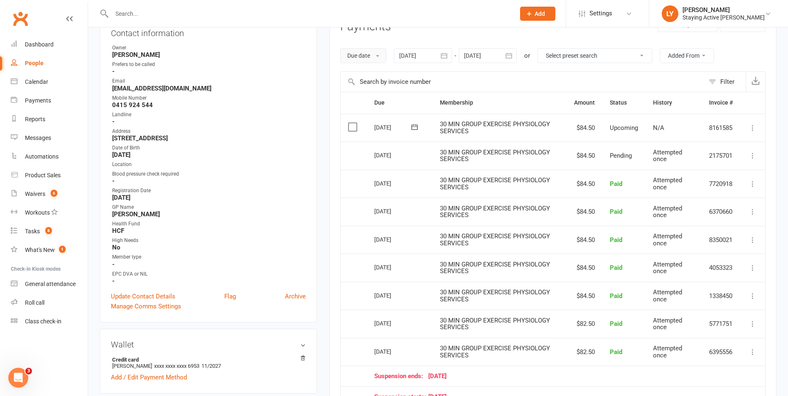
scroll to position [0, 0]
